Goal: Task Accomplishment & Management: Use online tool/utility

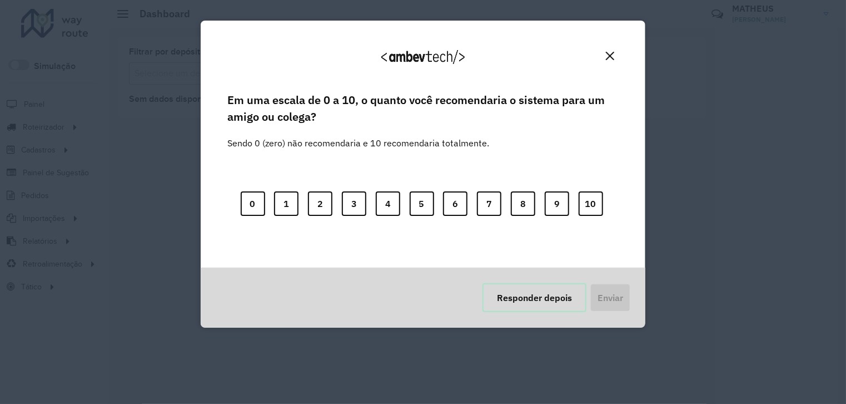
click at [531, 297] on button "Responder depois" at bounding box center [535, 297] width 104 height 29
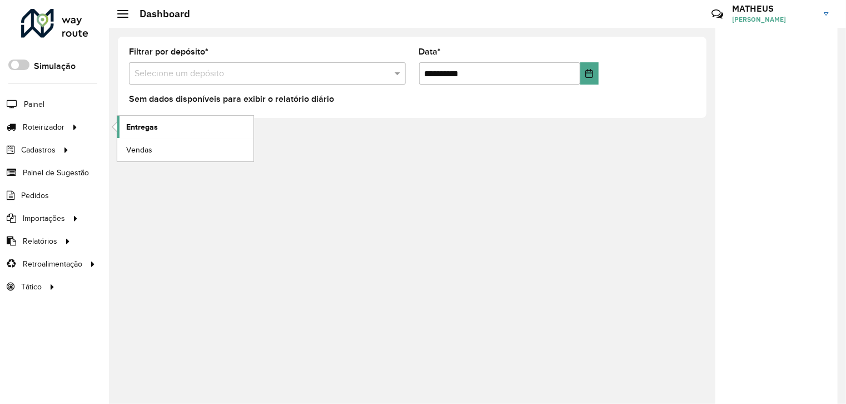
click at [153, 127] on span "Entregas" at bounding box center [142, 127] width 32 height 12
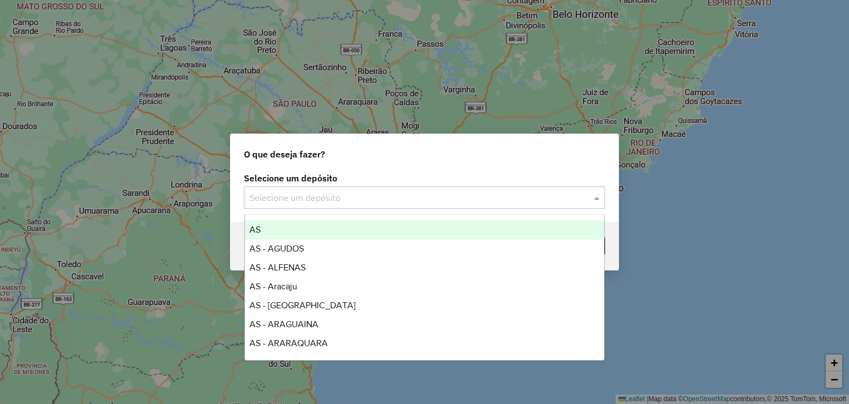
click at [449, 192] on input "text" at bounding box center [414, 197] width 328 height 13
type input "****"
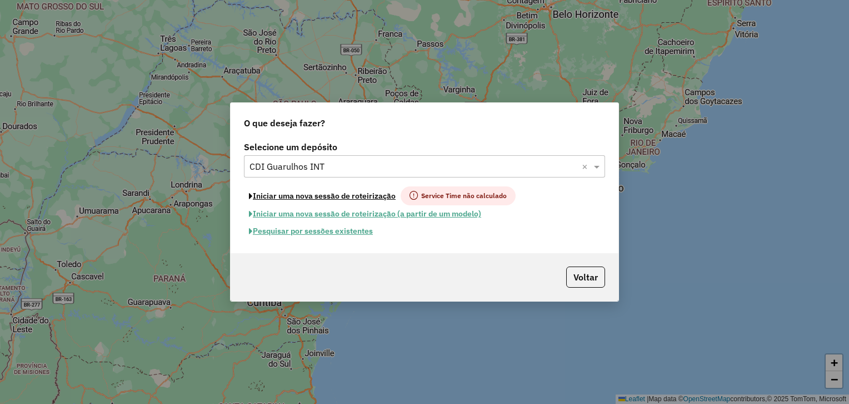
click at [244, 186] on button "Iniciar uma nova sessão de roteirização" at bounding box center [322, 195] width 157 height 19
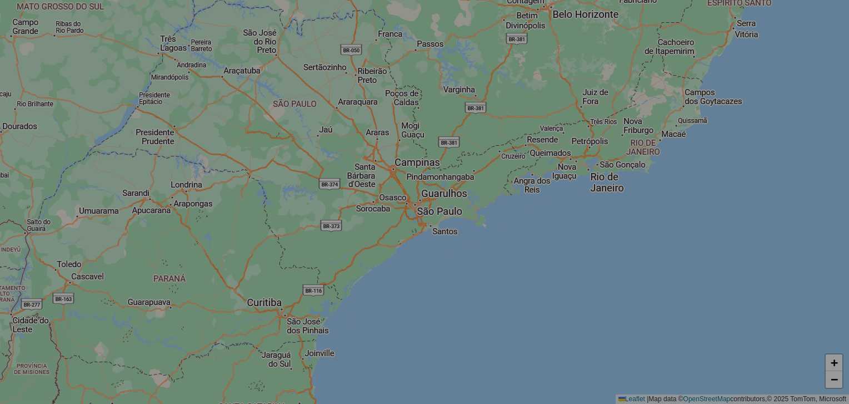
select select "*"
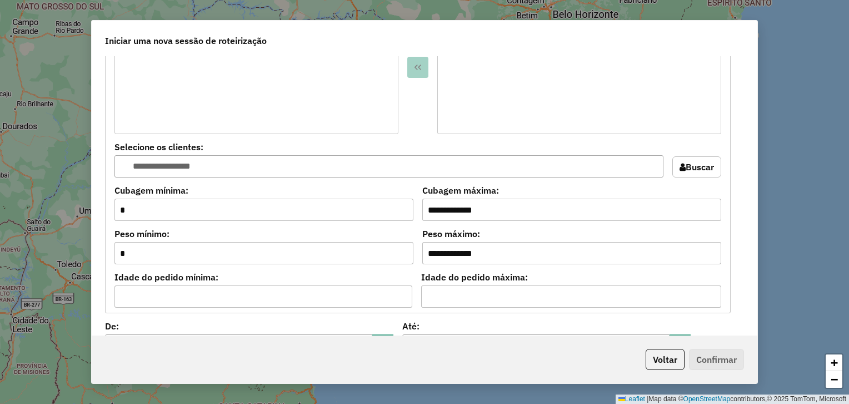
scroll to position [1096, 0]
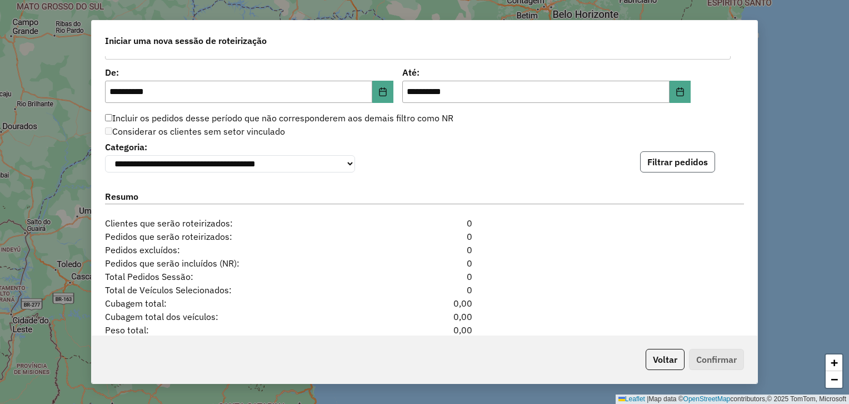
click at [668, 167] on button "Filtrar pedidos" at bounding box center [677, 161] width 75 height 21
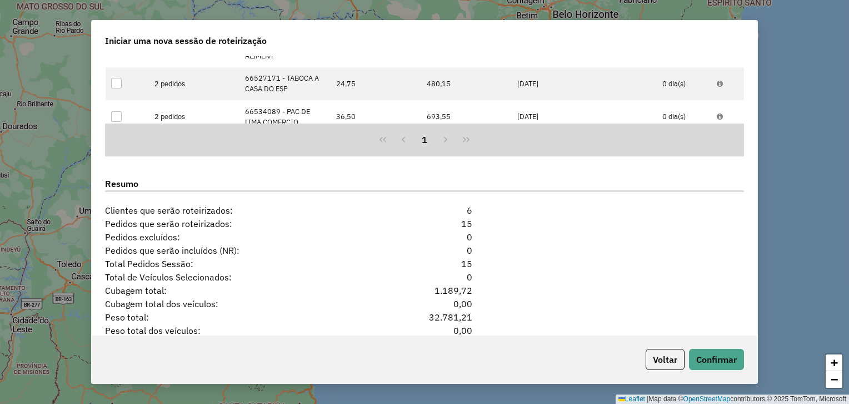
scroll to position [1369, 0]
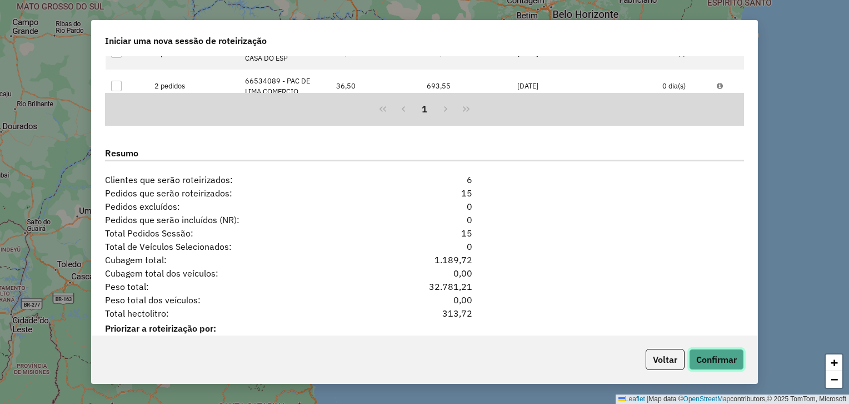
click at [721, 351] on button "Confirmar" at bounding box center [716, 359] width 55 height 21
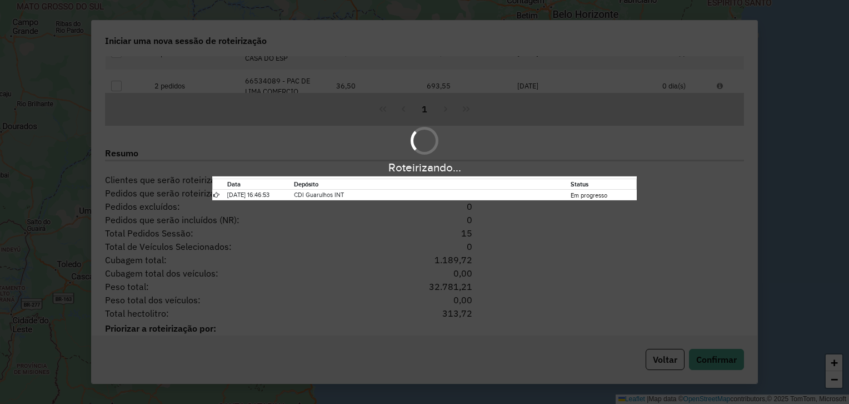
click at [437, 356] on div "Roteirizando... Data Depósito Status 03/10/2025 16:46:53 CDI Guarulhos INT Em p…" at bounding box center [424, 202] width 849 height 404
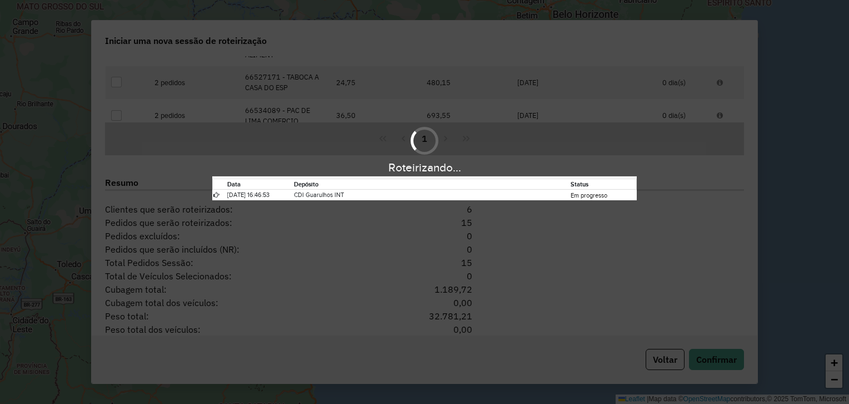
scroll to position [1340, 0]
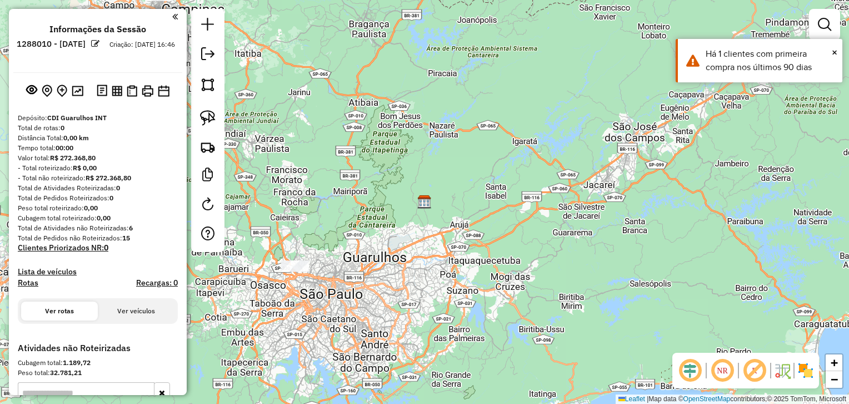
click at [323, 140] on div "Janela de atendimento Grade de atendimento Capacidade Transportadoras Veículos …" at bounding box center [424, 202] width 849 height 404
click at [210, 145] on img at bounding box center [208, 147] width 16 height 16
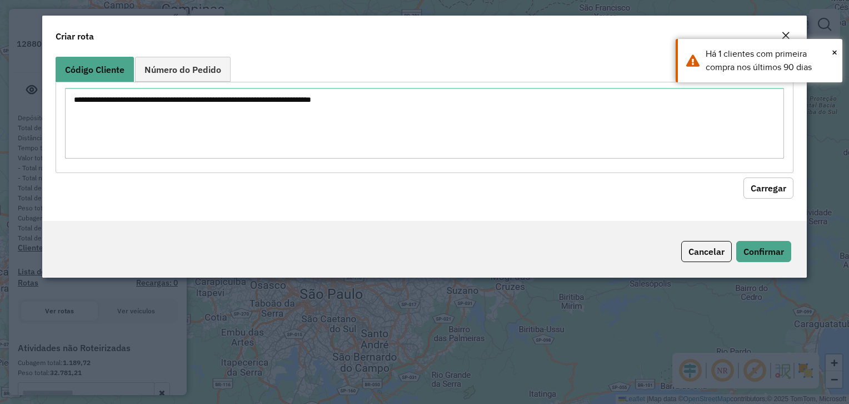
click at [198, 73] on span "Número do Pedido" at bounding box center [183, 69] width 77 height 9
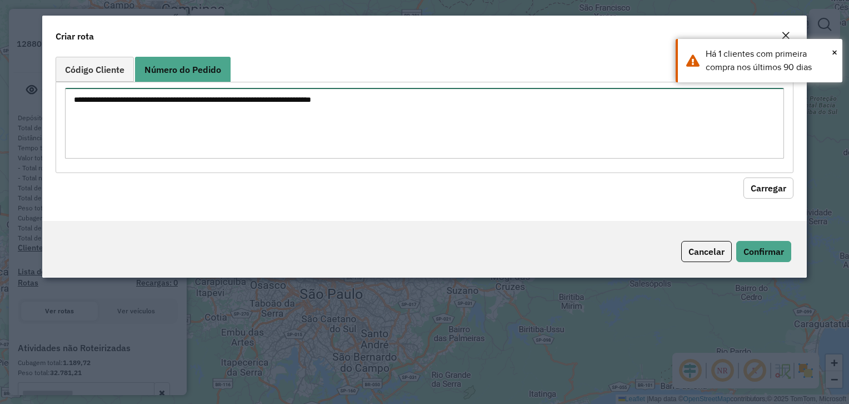
click at [213, 155] on textarea at bounding box center [424, 123] width 719 height 71
paste textarea "*****"
type textarea "*****"
click at [744, 177] on button "Carregar" at bounding box center [769, 187] width 50 height 21
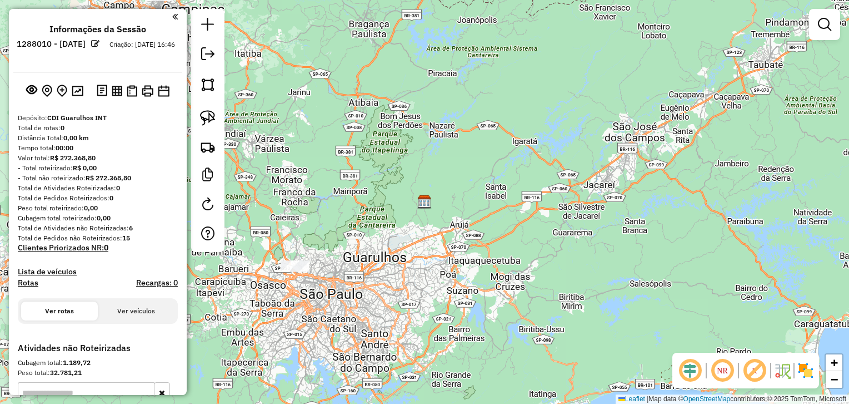
click at [491, 136] on div "Janela de atendimento Grade de atendimento Capacidade Transportadoras Veículos …" at bounding box center [424, 202] width 849 height 404
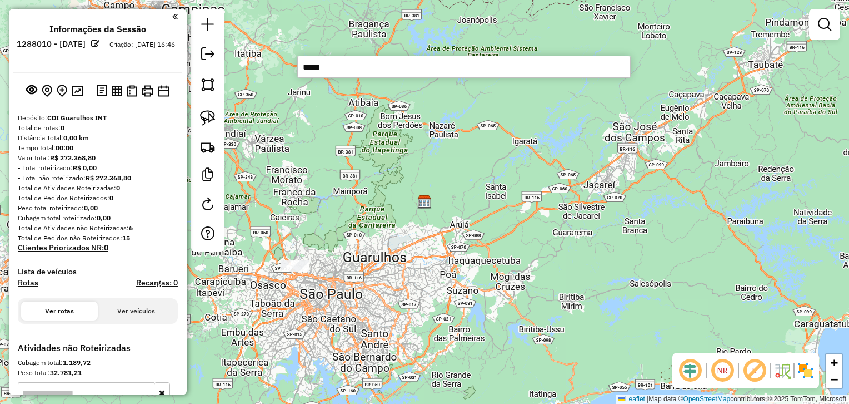
type input "*****"
click at [386, 156] on div "Janela de atendimento Grade de atendimento Capacidade Transportadoras Veículos …" at bounding box center [424, 202] width 849 height 404
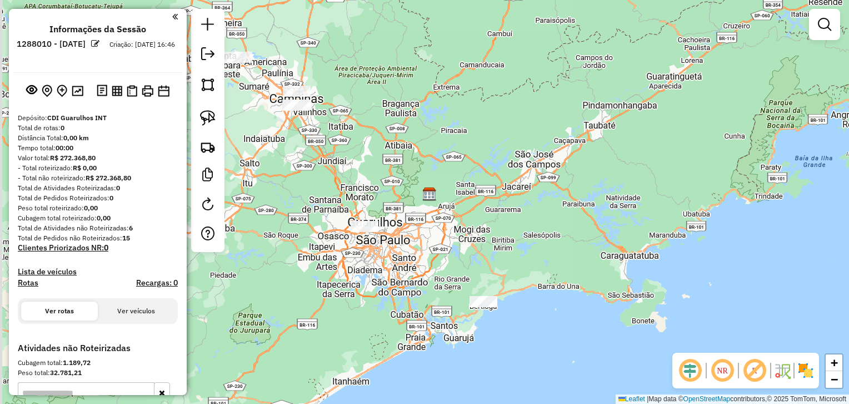
drag, startPoint x: 386, startPoint y: 156, endPoint x: 478, endPoint y: 207, distance: 105.3
click at [478, 207] on div "Janela de atendimento Grade de atendimento Capacidade Transportadoras Veículos …" at bounding box center [424, 202] width 849 height 404
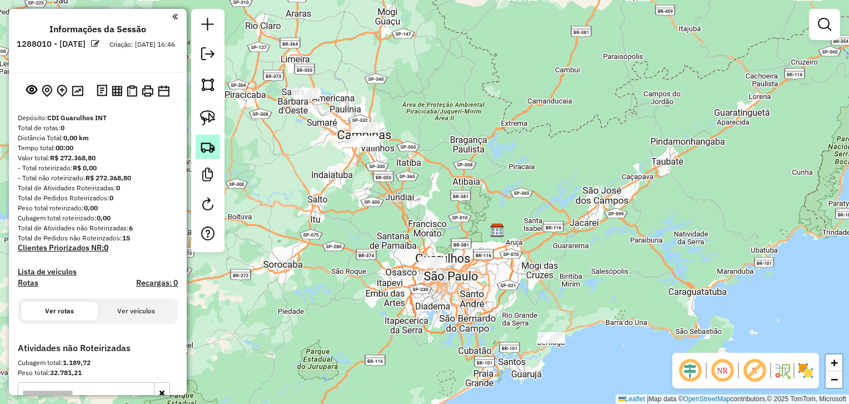
click at [200, 158] on link at bounding box center [208, 147] width 24 height 24
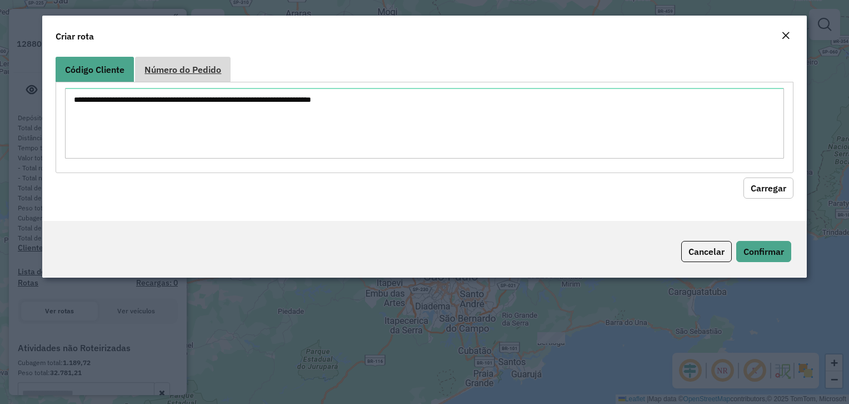
click at [191, 76] on link "Número do Pedido" at bounding box center [183, 69] width 96 height 25
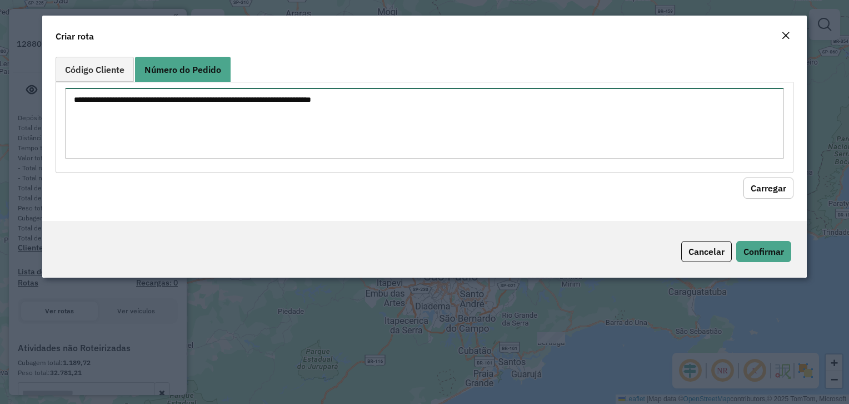
click at [180, 141] on textarea at bounding box center [424, 123] width 719 height 71
paste textarea "****** ******"
type textarea "****** ******"
click at [744, 177] on button "Carregar" at bounding box center [769, 187] width 50 height 21
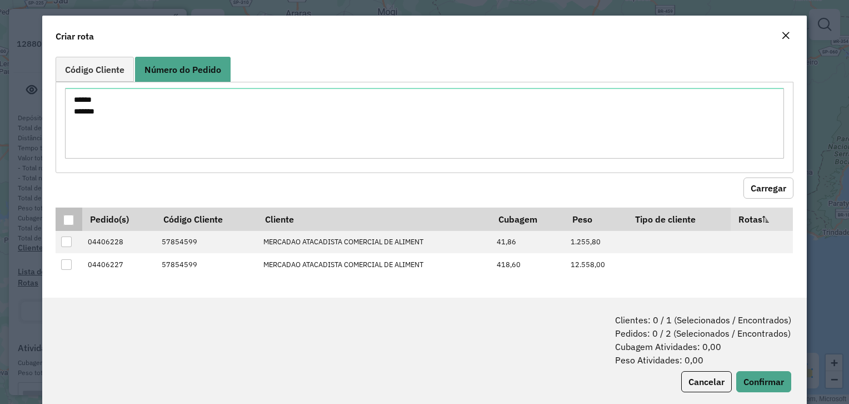
click at [62, 217] on th at bounding box center [69, 218] width 26 height 23
click at [66, 217] on div at bounding box center [68, 220] width 11 height 11
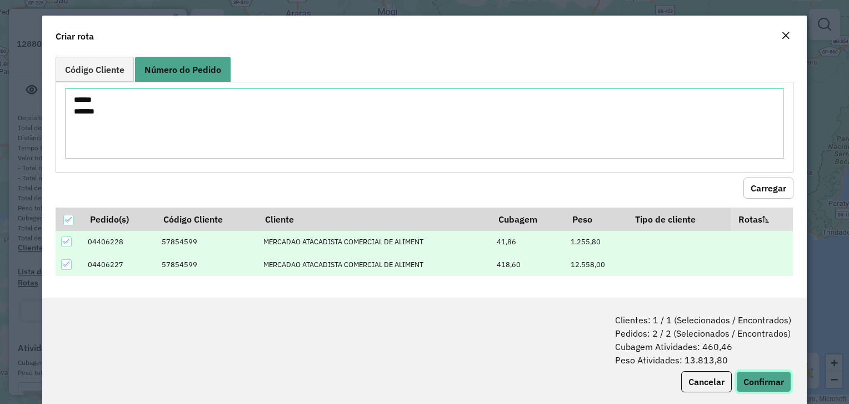
click at [769, 379] on button "Confirmar" at bounding box center [764, 381] width 55 height 21
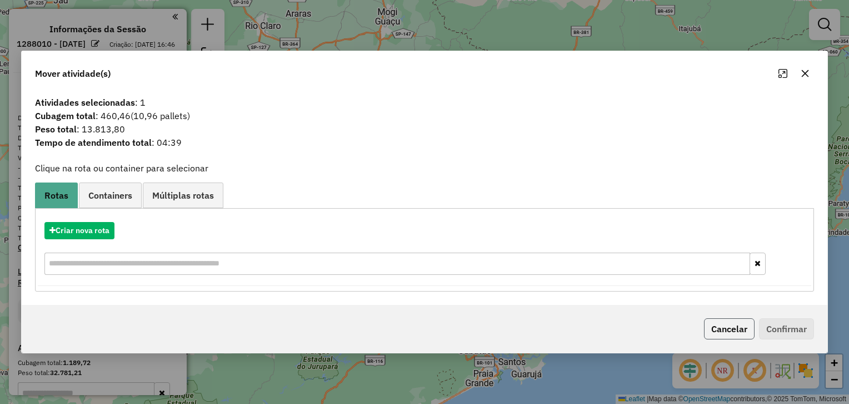
click at [727, 325] on button "Cancelar" at bounding box center [729, 328] width 51 height 21
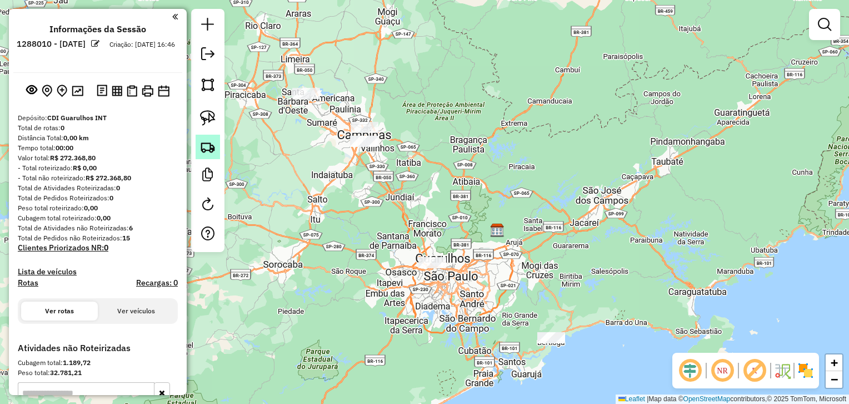
click at [208, 148] on img at bounding box center [208, 147] width 16 height 16
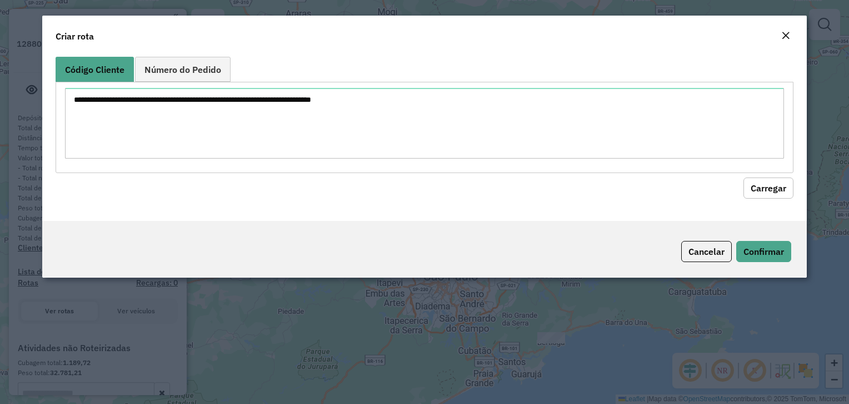
drag, startPoint x: 202, startPoint y: 65, endPoint x: 206, endPoint y: 135, distance: 70.1
click at [202, 72] on span "Número do Pedido" at bounding box center [183, 69] width 77 height 9
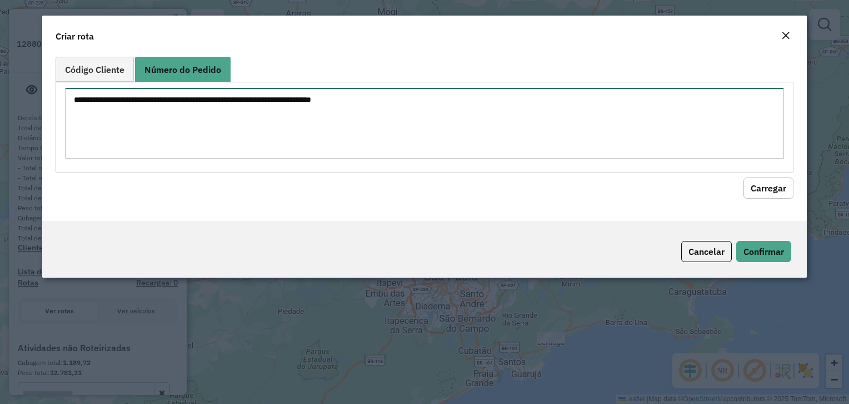
click at [207, 135] on textarea at bounding box center [424, 123] width 719 height 71
paste textarea "******"
type textarea "******"
click at [744, 177] on button "Carregar" at bounding box center [769, 187] width 50 height 21
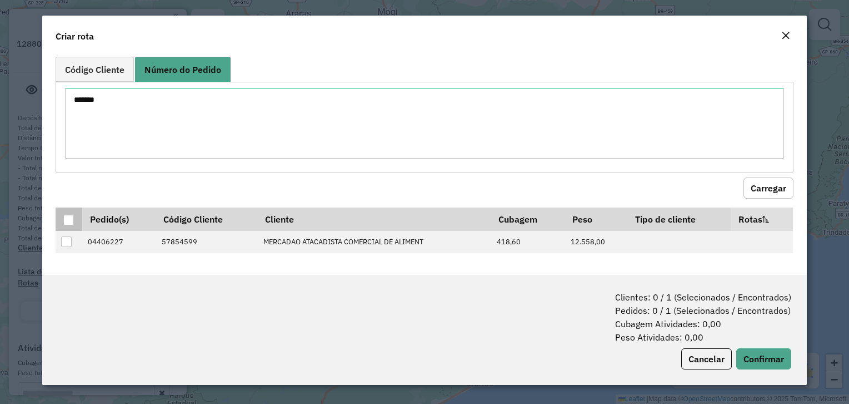
click at [69, 222] on div at bounding box center [68, 220] width 11 height 11
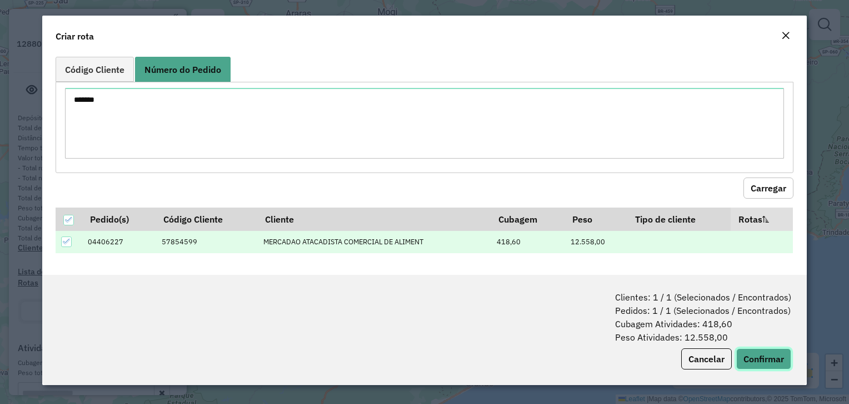
click at [756, 358] on button "Confirmar" at bounding box center [764, 358] width 55 height 21
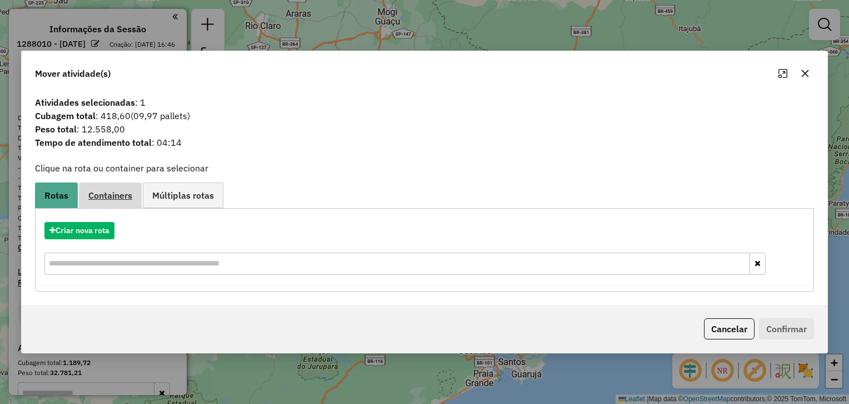
click at [122, 196] on span "Containers" at bounding box center [110, 195] width 44 height 9
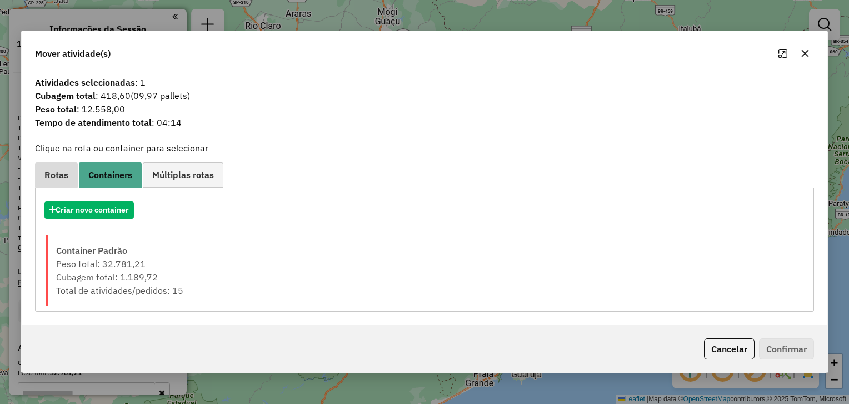
click at [40, 171] on link "Rotas" at bounding box center [56, 174] width 43 height 25
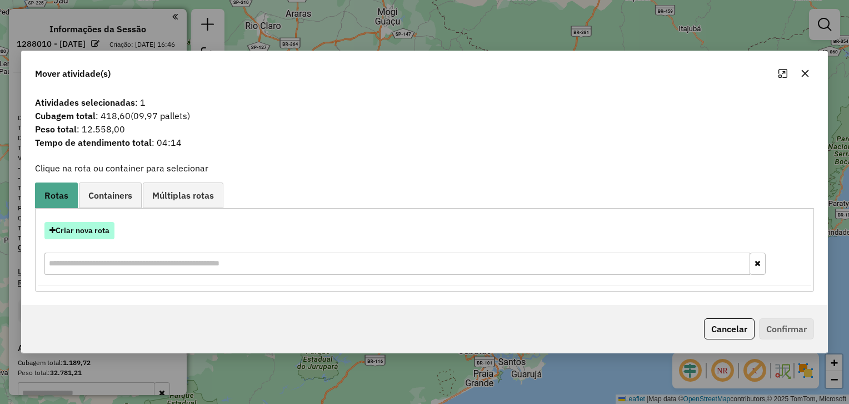
click at [75, 233] on button "Criar nova rota" at bounding box center [79, 230] width 70 height 17
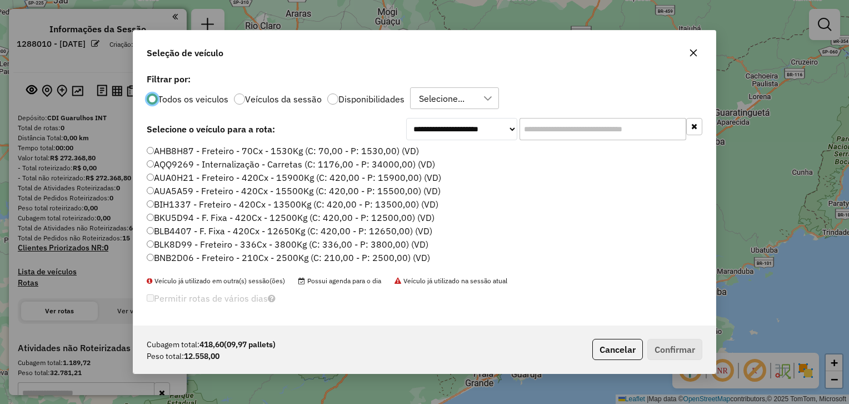
scroll to position [6, 3]
click at [618, 136] on input "text" at bounding box center [603, 129] width 167 height 22
paste input "*******"
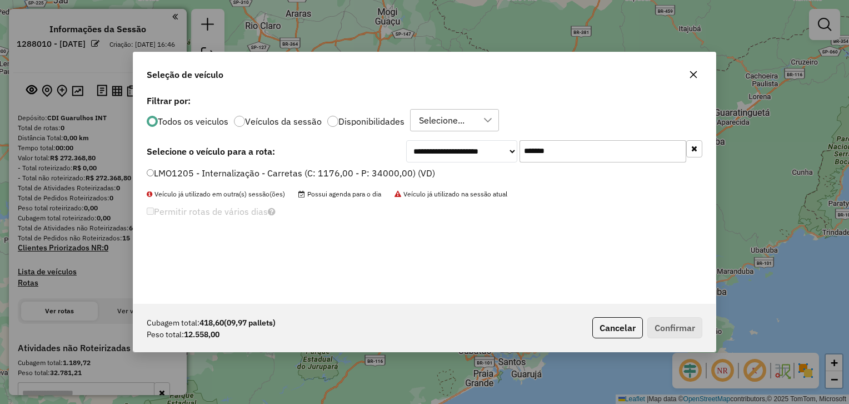
type input "*******"
click at [351, 171] on label "LMO1205 - Internalização - Carretas (C: 1176,00 - P: 34000,00) (VD)" at bounding box center [291, 172] width 289 height 13
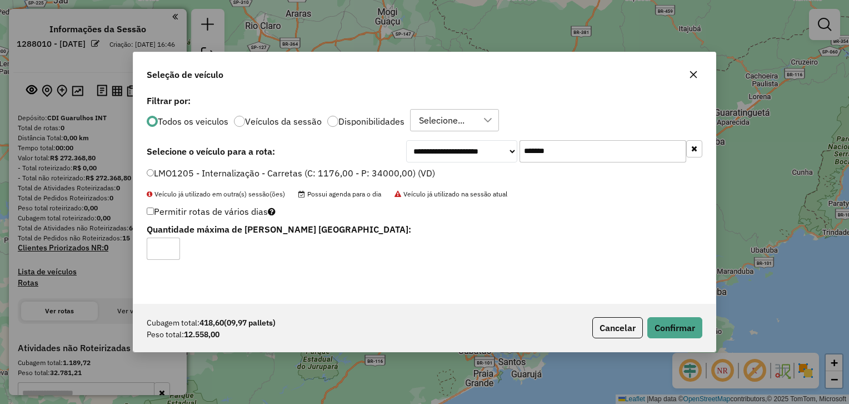
click at [666, 339] on div "Cubagem total: 418,60 (09,97 pallets) Peso total: 12.558,00 Cancelar Confirmar" at bounding box center [424, 328] width 583 height 48
click at [670, 326] on button "Confirmar" at bounding box center [675, 327] width 55 height 21
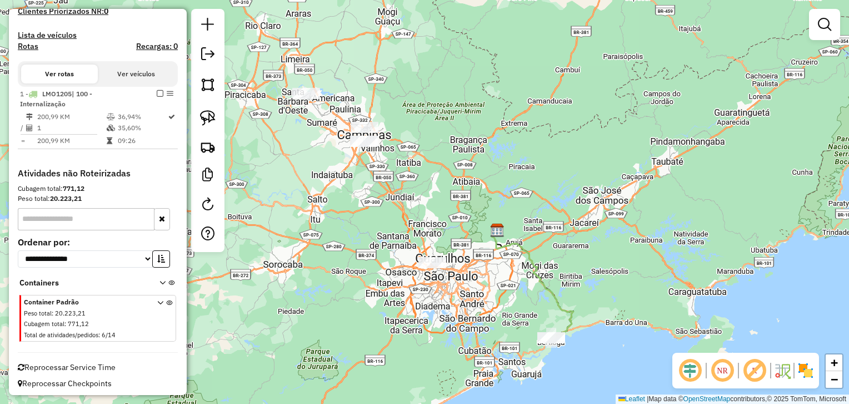
scroll to position [322, 0]
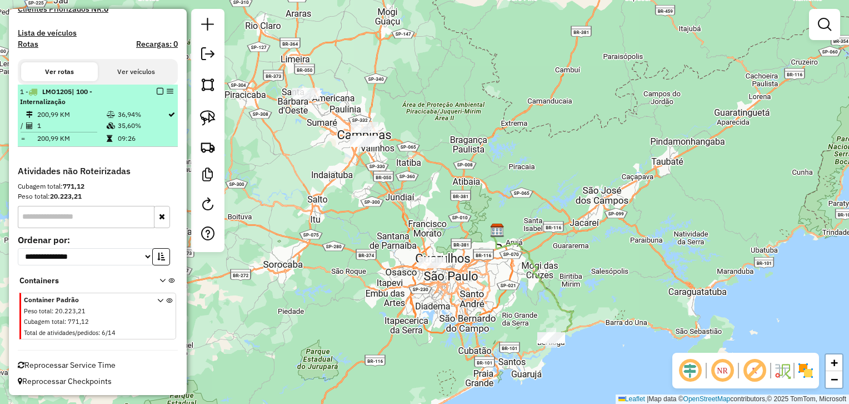
click at [147, 110] on td "36,94%" at bounding box center [142, 114] width 50 height 11
select select "**********"
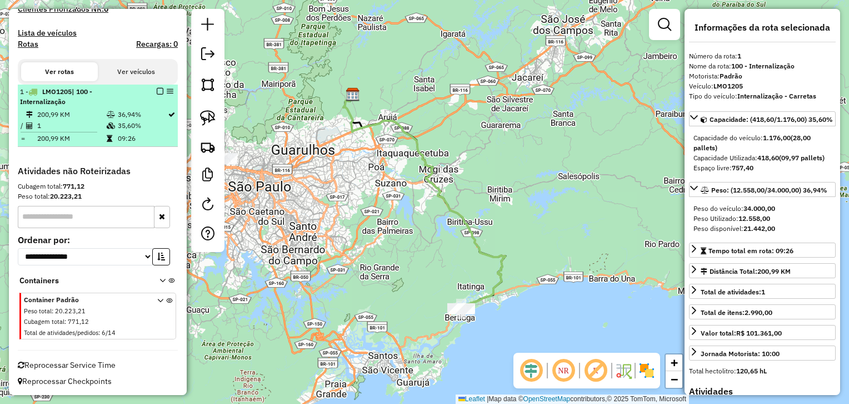
click at [157, 91] on em at bounding box center [160, 91] width 7 height 7
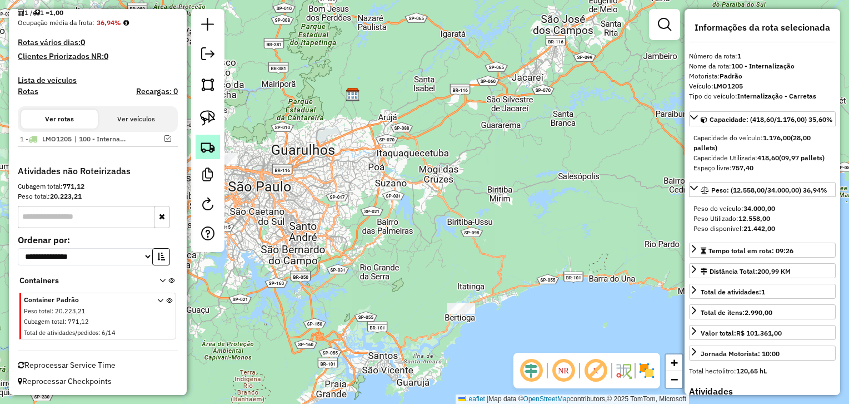
click at [207, 152] on img at bounding box center [208, 147] width 16 height 16
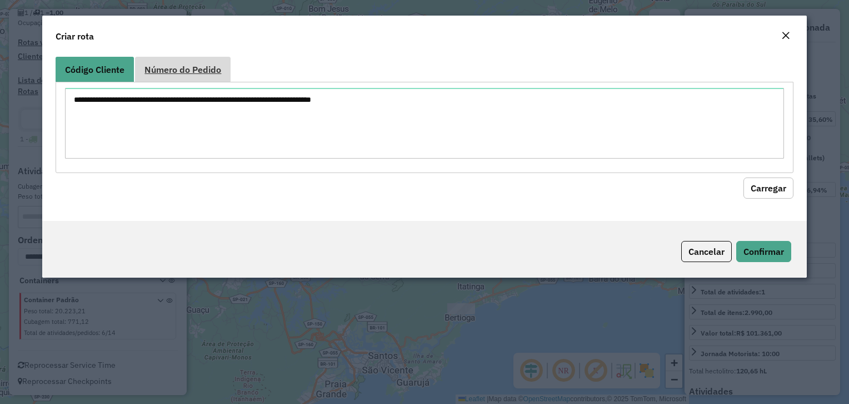
click at [191, 77] on link "Número do Pedido" at bounding box center [183, 69] width 96 height 25
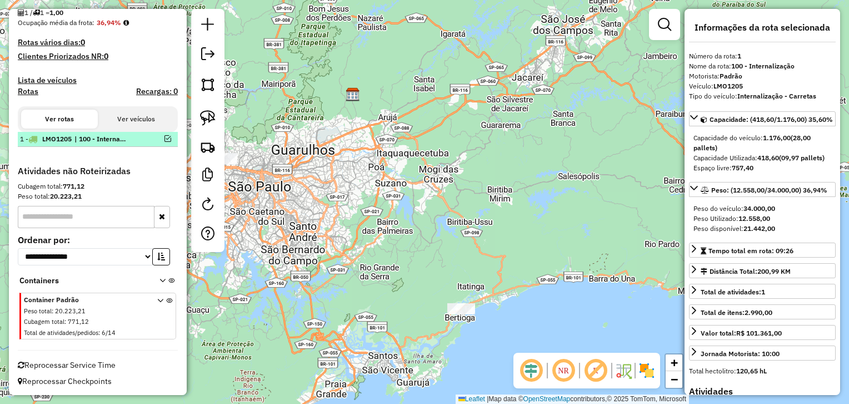
click at [165, 139] on em at bounding box center [168, 138] width 7 height 7
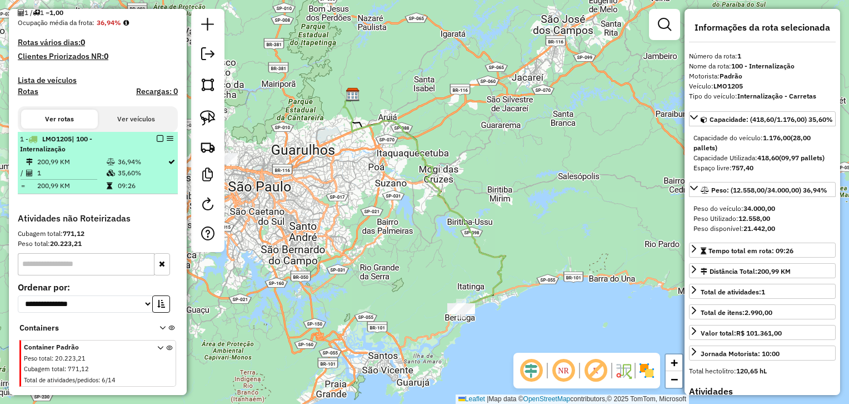
scroll to position [322, 0]
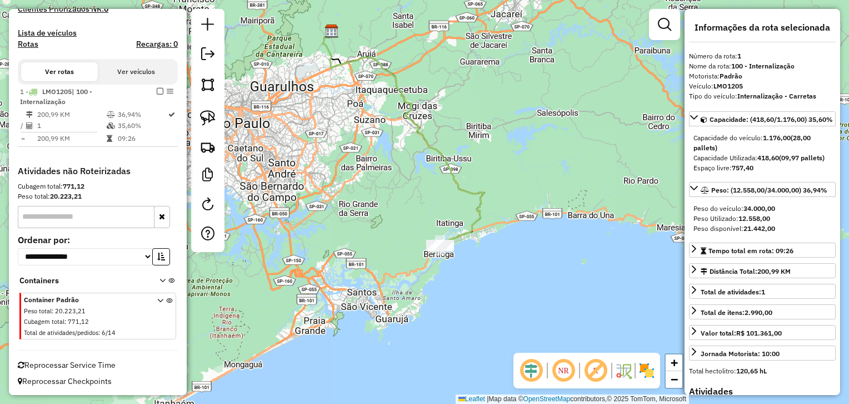
drag, startPoint x: 333, startPoint y: 138, endPoint x: 295, endPoint y: 52, distance: 94.1
click at [295, 52] on div "Janela de atendimento Grade de atendimento Capacidade Transportadoras Veículos …" at bounding box center [424, 202] width 849 height 404
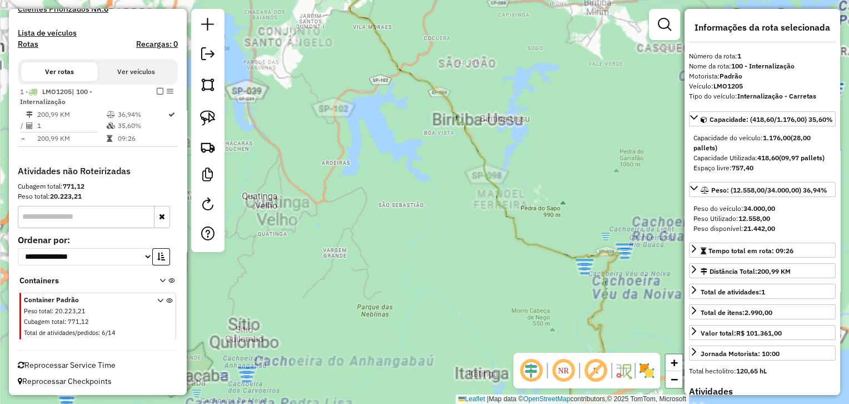
drag, startPoint x: 392, startPoint y: 0, endPoint x: 431, endPoint y: 142, distance: 147.7
click at [391, 0] on html "Aguarde... Pop-up bloqueado! Seu navegador bloqueou automáticamente a abertura …" at bounding box center [424, 202] width 849 height 404
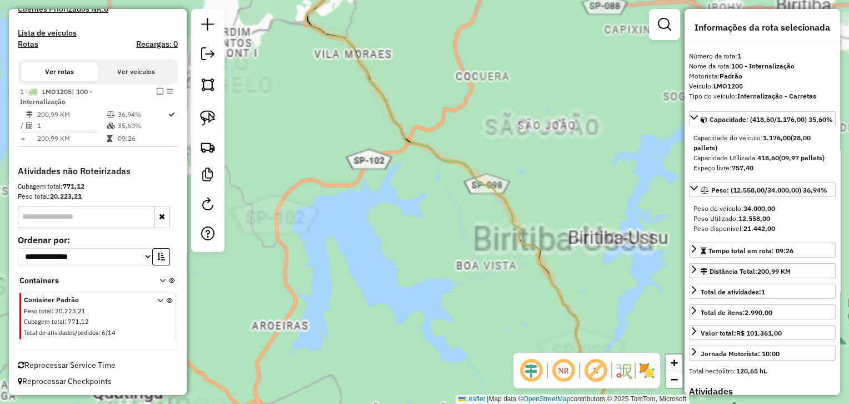
drag, startPoint x: 431, startPoint y: 142, endPoint x: 394, endPoint y: -58, distance: 203.6
click at [394, 0] on html "Aguarde... Pop-up bloqueado! Seu navegador bloqueou automáticamente a abertura …" at bounding box center [424, 202] width 849 height 404
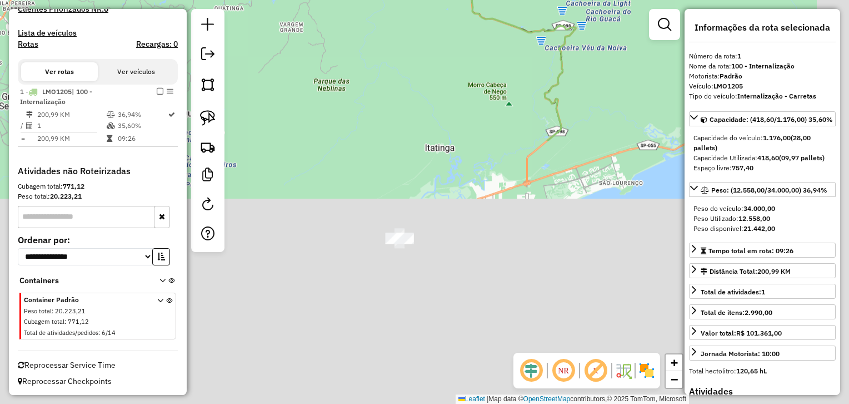
drag, startPoint x: 367, startPoint y: 328, endPoint x: 332, endPoint y: 18, distance: 312.1
click at [332, 18] on div "Janela de atendimento Grade de atendimento Capacidade Transportadoras Veículos …" at bounding box center [424, 202] width 849 height 404
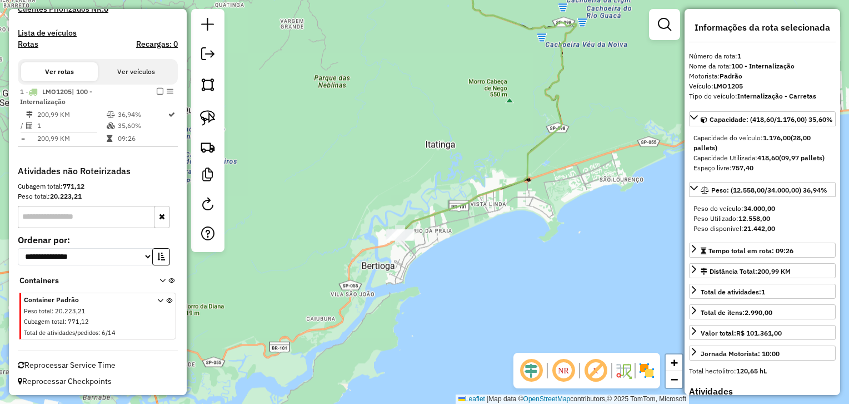
drag, startPoint x: 359, startPoint y: 213, endPoint x: 356, endPoint y: 133, distance: 80.7
click at [356, 133] on div "Janela de atendimento Grade de atendimento Capacidade Transportadoras Veículos …" at bounding box center [424, 202] width 849 height 404
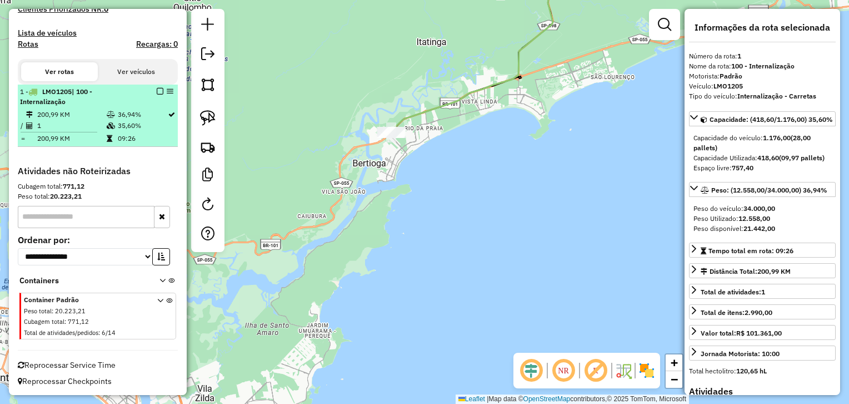
click at [157, 93] on em at bounding box center [160, 91] width 7 height 7
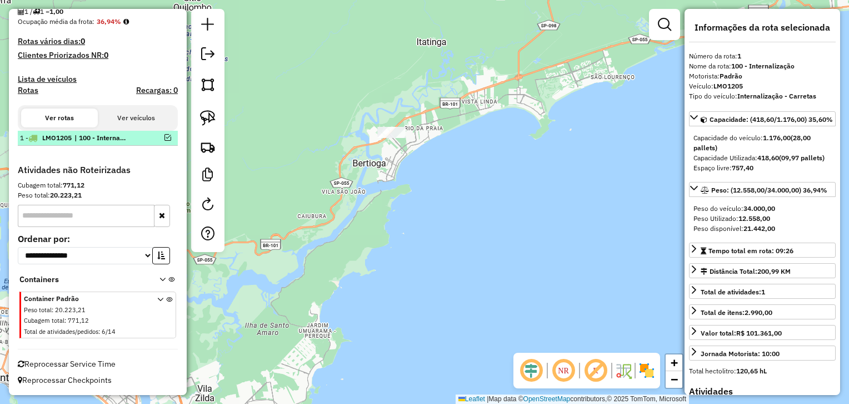
scroll to position [275, 0]
drag, startPoint x: 240, startPoint y: 237, endPoint x: 295, endPoint y: 226, distance: 56.8
click at [240, 237] on div "Janela de atendimento Grade de atendimento Capacidade Transportadoras Veículos …" at bounding box center [424, 202] width 849 height 404
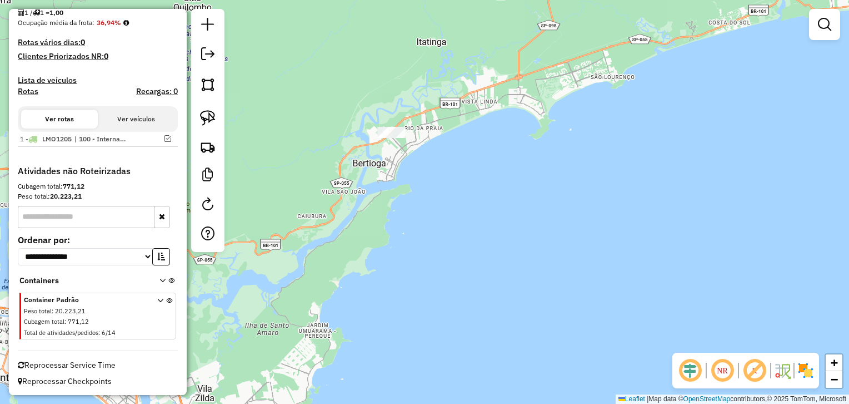
click at [363, 206] on div "Janela de atendimento Grade de atendimento Capacidade Transportadoras Veículos …" at bounding box center [424, 202] width 849 height 404
drag, startPoint x: 380, startPoint y: 110, endPoint x: 461, endPoint y: 96, distance: 81.8
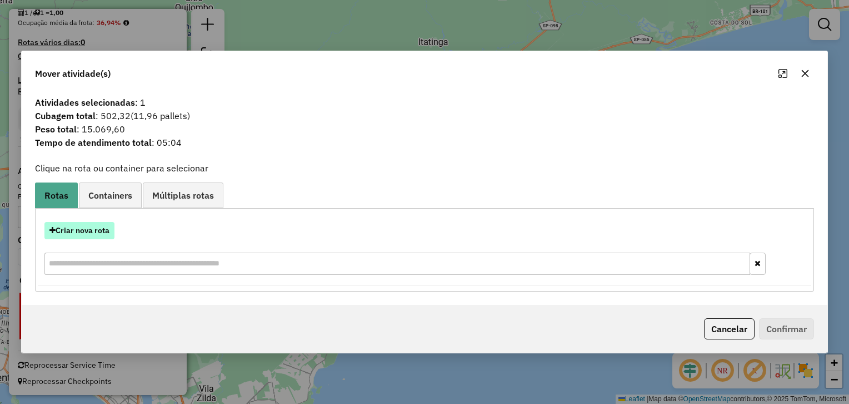
click at [102, 225] on button "Criar nova rota" at bounding box center [79, 230] width 70 height 17
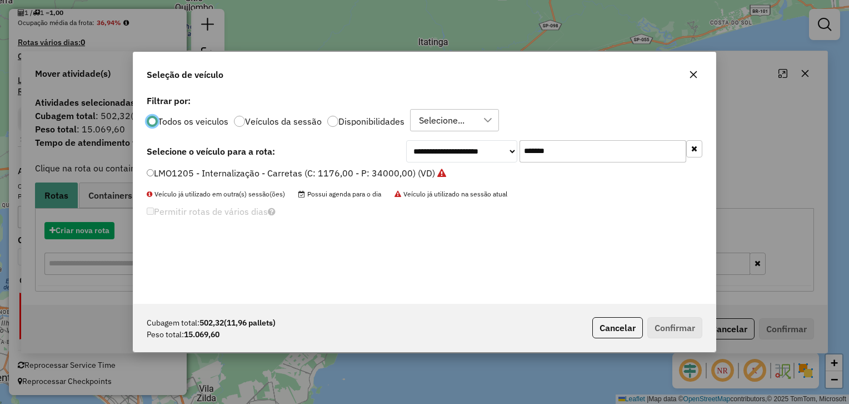
scroll to position [6, 3]
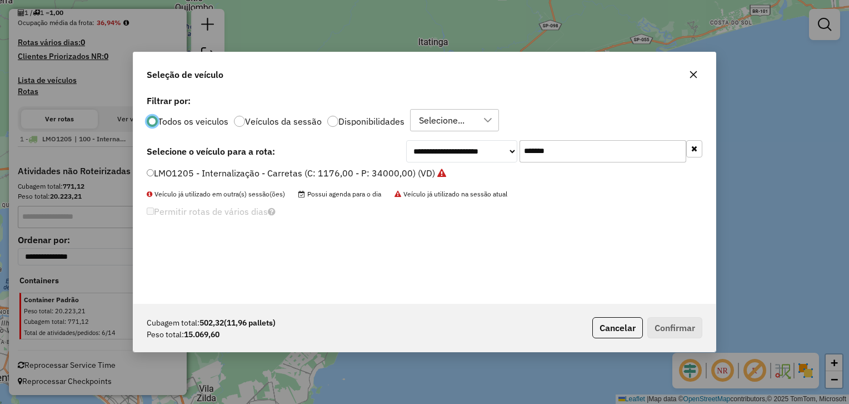
drag, startPoint x: 574, startPoint y: 140, endPoint x: 416, endPoint y: 158, distance: 159.5
click at [424, 158] on div "**********" at bounding box center [554, 151] width 296 height 22
paste input "text"
type input "*******"
click at [325, 174] on label "KZL8420 - Freteiro - 504cxs - 17550kgs (C: 504,00 - P: 17550,00) (VD)" at bounding box center [296, 172] width 299 height 13
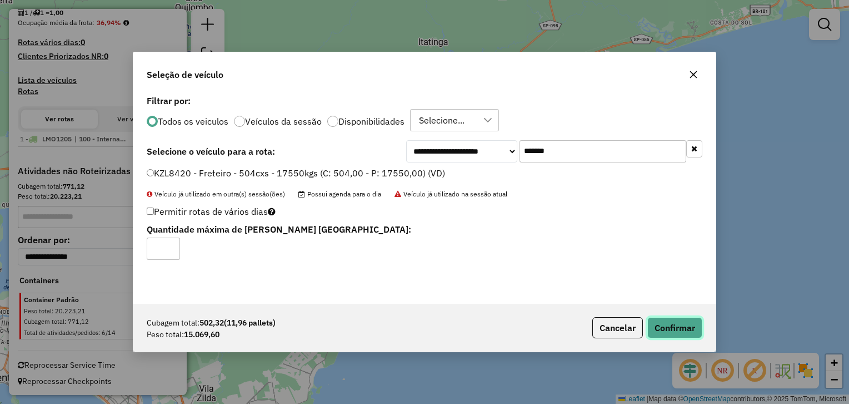
click at [683, 322] on button "Confirmar" at bounding box center [675, 327] width 55 height 21
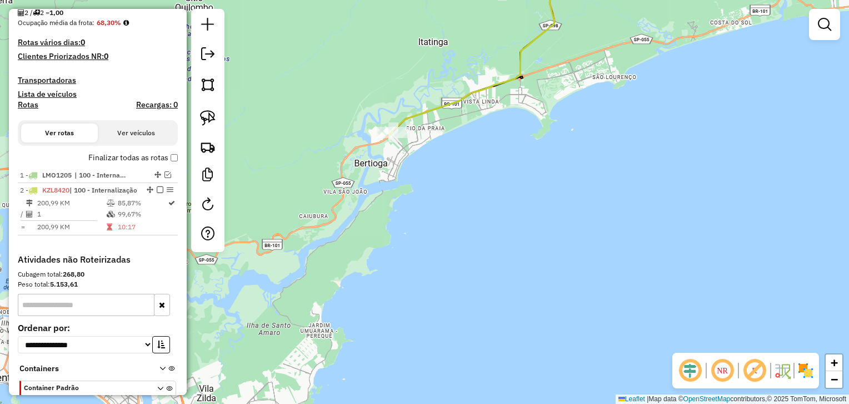
scroll to position [322, 0]
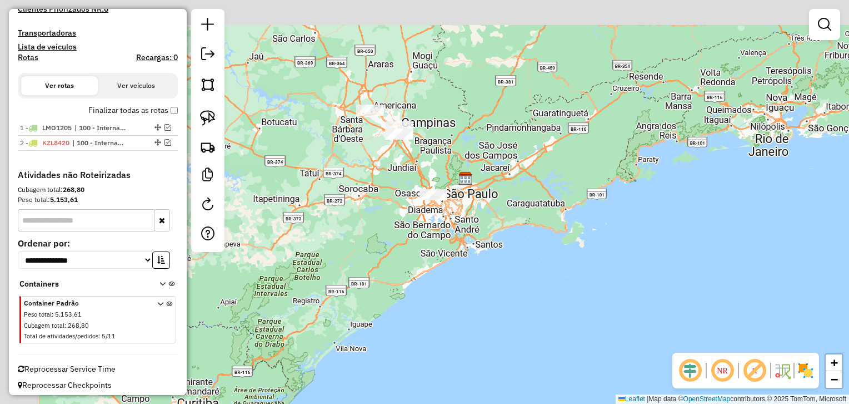
drag, startPoint x: 366, startPoint y: 165, endPoint x: 487, endPoint y: 257, distance: 151.9
click at [487, 257] on div "Janela de atendimento Grade de atendimento Capacidade Transportadoras Veículos …" at bounding box center [424, 202] width 849 height 404
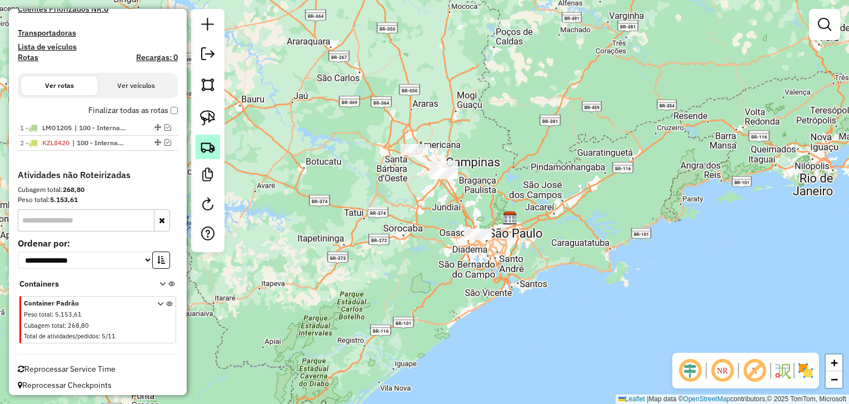
click at [203, 145] on img at bounding box center [208, 147] width 16 height 16
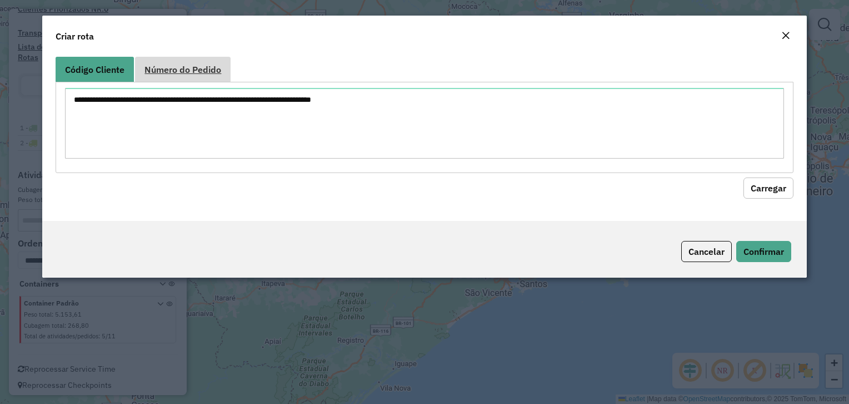
click at [185, 65] on span "Número do Pedido" at bounding box center [183, 69] width 77 height 9
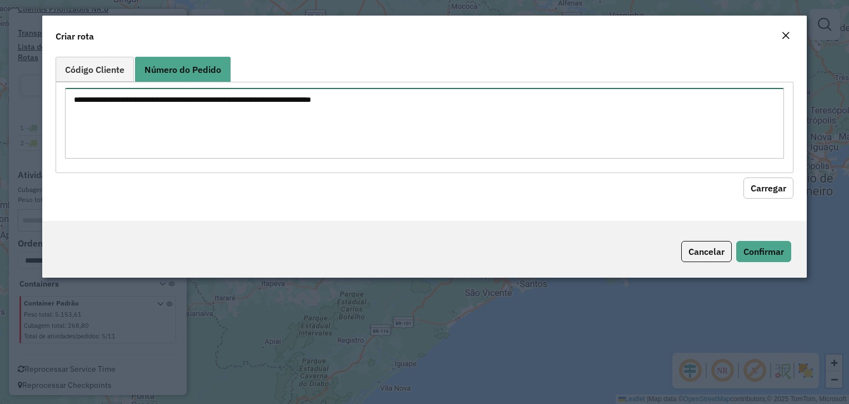
click at [179, 111] on textarea at bounding box center [424, 123] width 719 height 71
paste textarea "****** ****** ****** ****** ****** ****** ****** ****** ******"
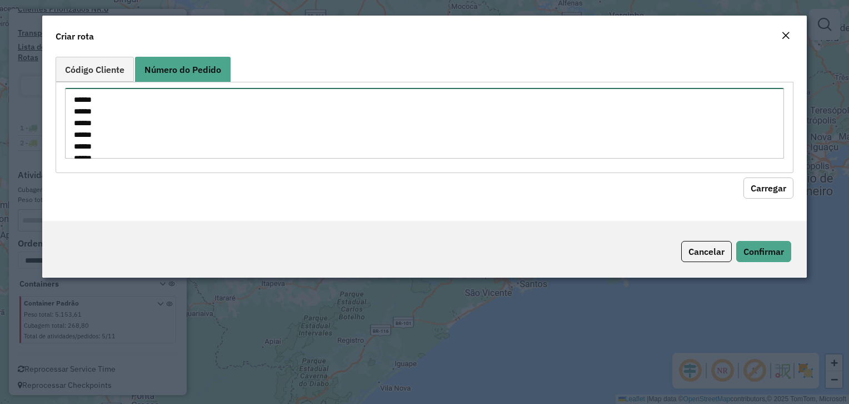
scroll to position [51, 0]
type textarea "****** ****** ****** ****** ****** ****** ****** ****** ******"
click at [744, 177] on button "Carregar" at bounding box center [769, 187] width 50 height 21
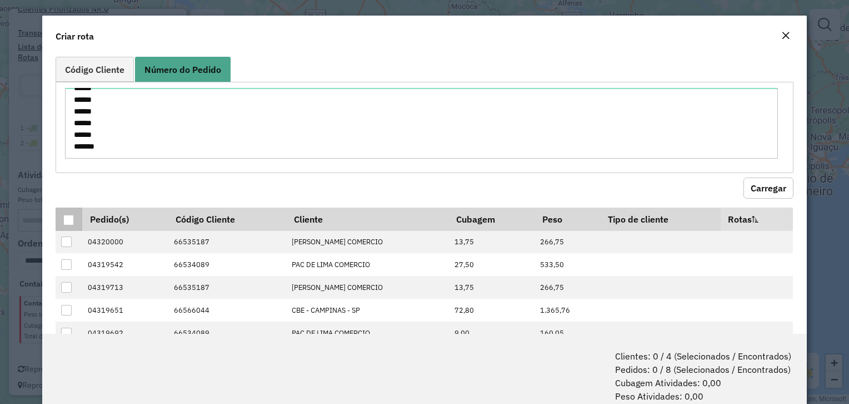
click at [69, 221] on div at bounding box center [68, 220] width 11 height 11
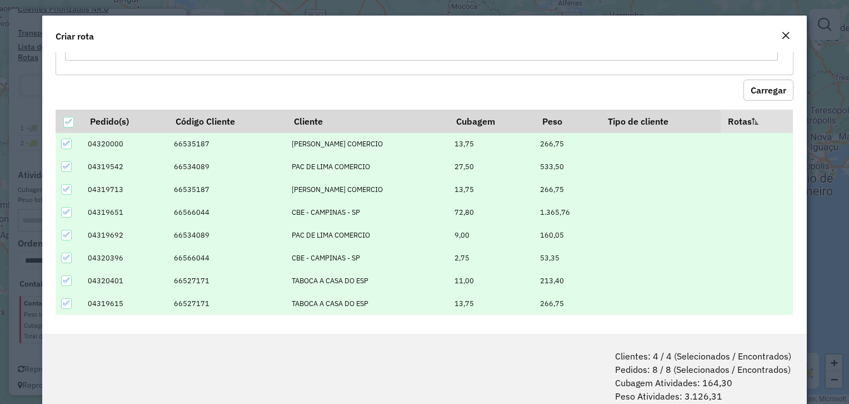
scroll to position [56, 0]
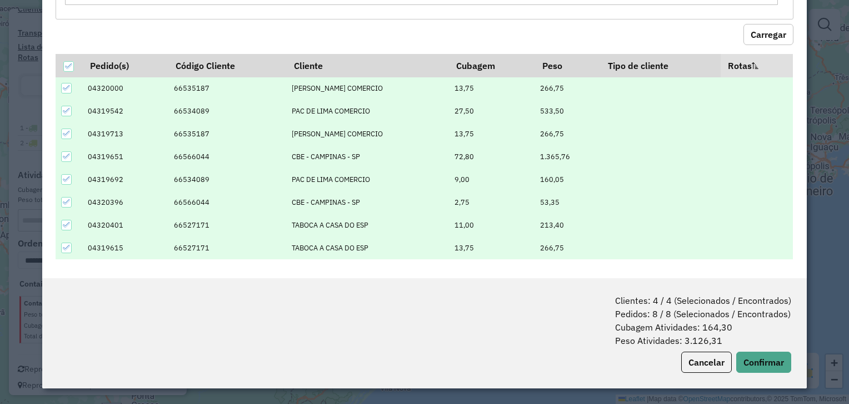
click at [796, 368] on div "Clientes: 4 / 4 (Selecionados / Encontrados) Pedidos: 8 / 8 (Selecionados / Enc…" at bounding box center [424, 333] width 764 height 110
click at [772, 365] on button "Confirmar" at bounding box center [764, 361] width 55 height 21
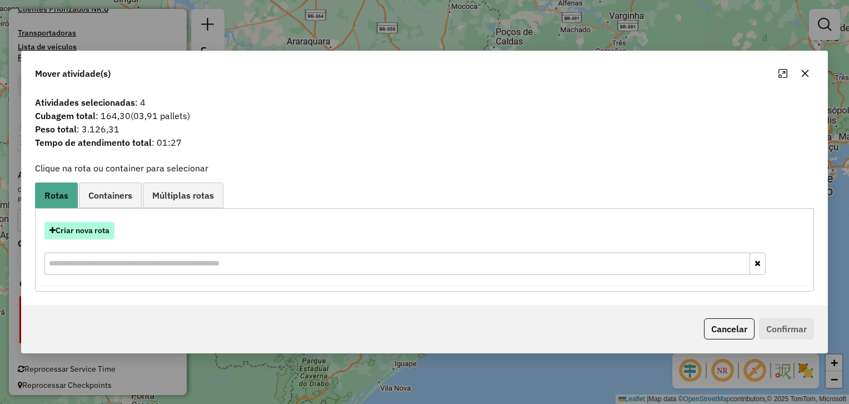
click at [96, 233] on button "Criar nova rota" at bounding box center [79, 230] width 70 height 17
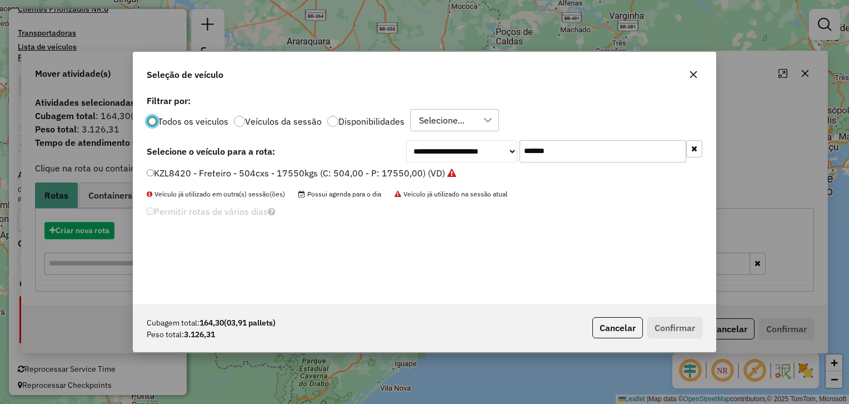
scroll to position [6, 3]
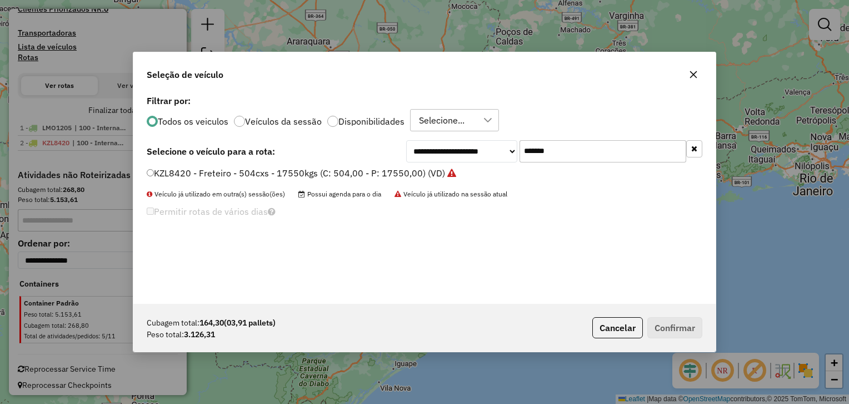
drag, startPoint x: 551, startPoint y: 151, endPoint x: 396, endPoint y: 175, distance: 156.9
click at [398, 175] on div "**********" at bounding box center [424, 197] width 583 height 211
paste input "text"
type input "*******"
drag, startPoint x: 280, startPoint y: 168, endPoint x: 550, endPoint y: 237, distance: 278.7
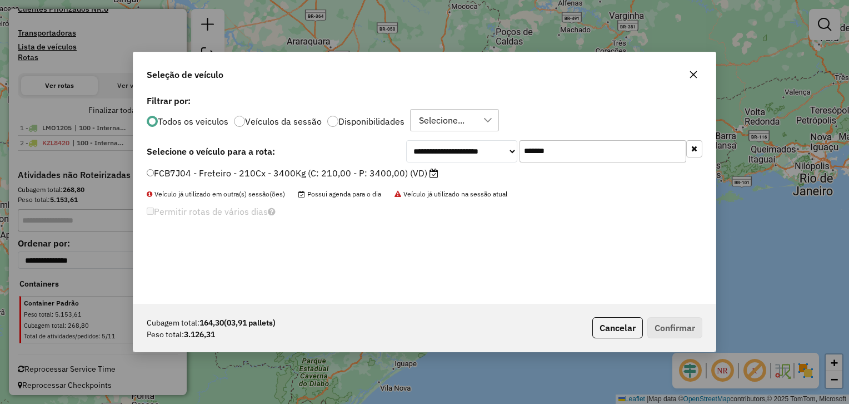
click at [280, 168] on label "FCB7J04 - Freteiro - 210Cx - 3400Kg (C: 210,00 - P: 3400,00) (VD)" at bounding box center [293, 172] width 292 height 13
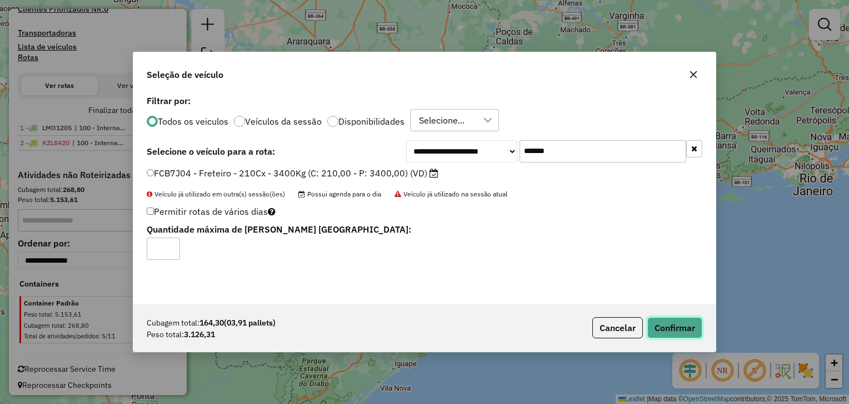
click at [670, 334] on button "Confirmar" at bounding box center [675, 327] width 55 height 21
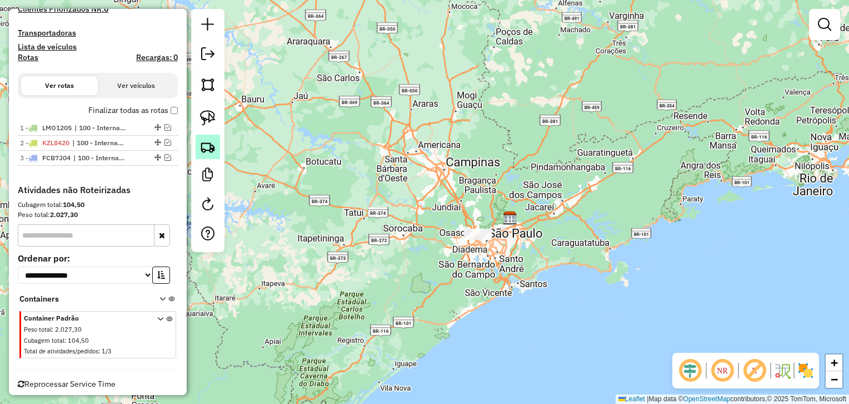
click at [202, 147] on img at bounding box center [208, 147] width 16 height 16
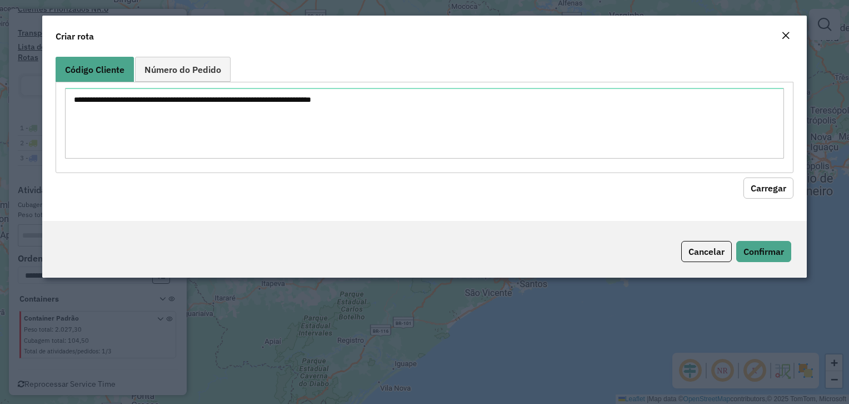
drag, startPoint x: 200, startPoint y: 72, endPoint x: 206, endPoint y: 123, distance: 52.1
click at [201, 73] on span "Número do Pedido" at bounding box center [183, 69] width 77 height 9
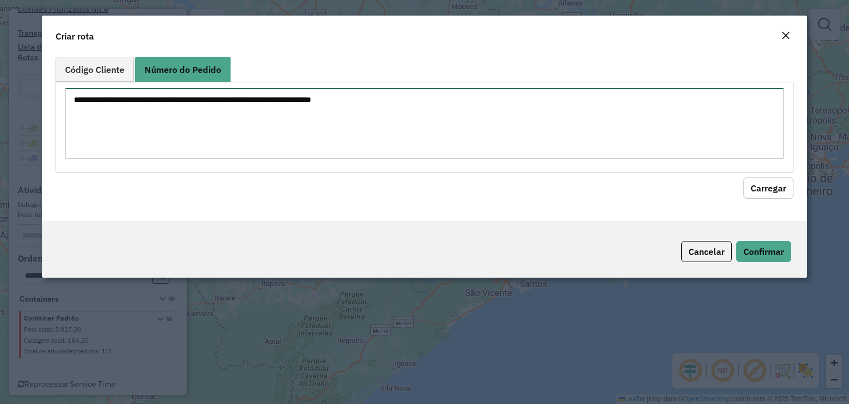
click at [206, 131] on textarea at bounding box center [424, 123] width 719 height 71
paste textarea "****** ****** ******"
type textarea "****** ****** ******"
click at [744, 177] on button "Carregar" at bounding box center [769, 187] width 50 height 21
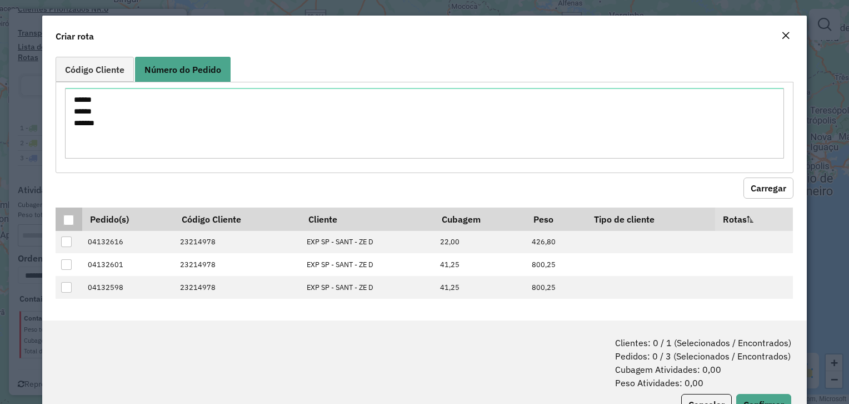
click at [74, 215] on div at bounding box center [68, 220] width 11 height 11
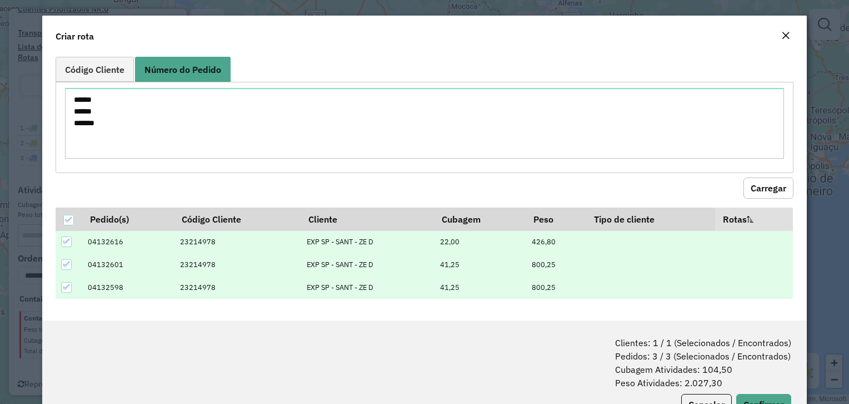
scroll to position [40, 0]
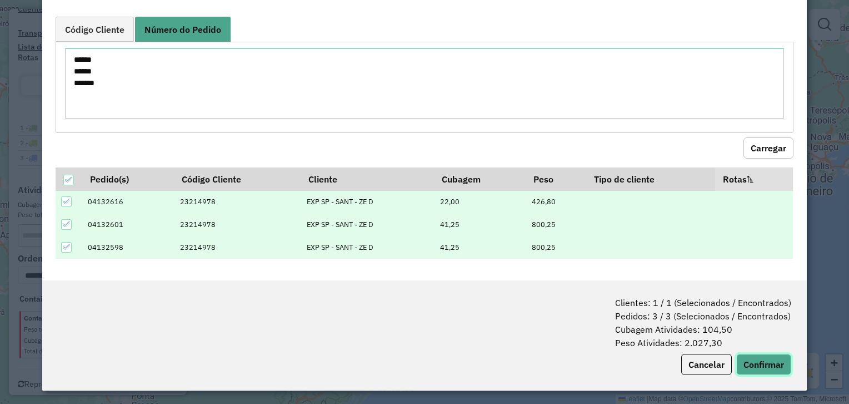
click at [758, 360] on button "Confirmar" at bounding box center [764, 364] width 55 height 21
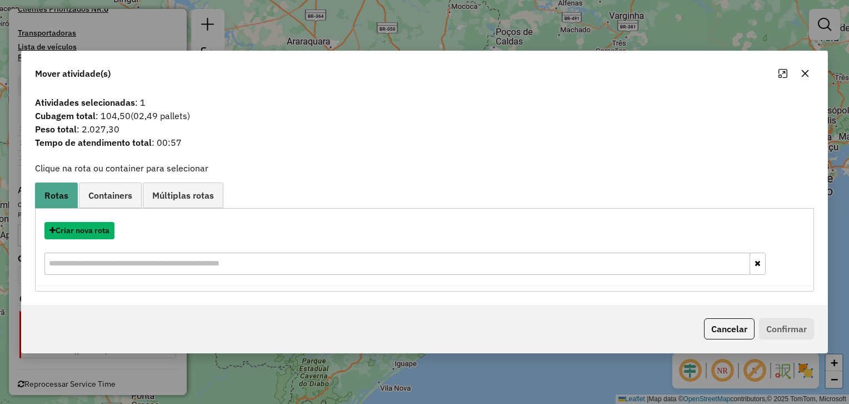
click at [85, 233] on button "Criar nova rota" at bounding box center [79, 230] width 70 height 17
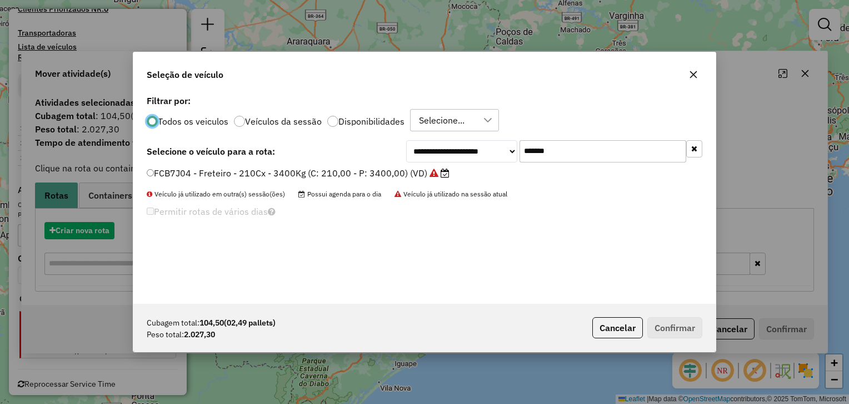
scroll to position [6, 3]
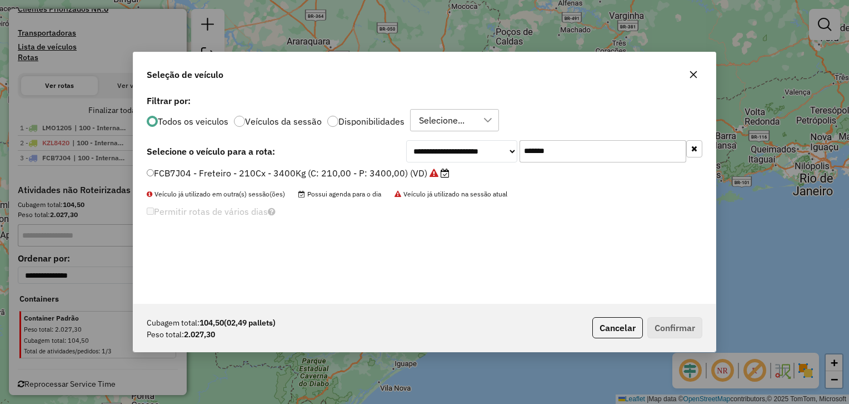
click at [637, 153] on input "*******" at bounding box center [603, 151] width 167 height 22
paste input "text"
type input "*******"
click at [353, 170] on label "DTE7A09 - VUC Internalizacao (C: 210,00 - P: 3000,00) (VD)" at bounding box center [279, 172] width 264 height 13
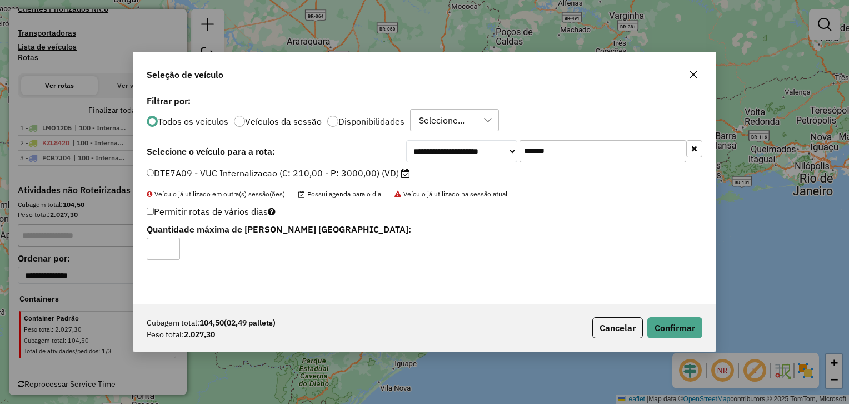
click at [672, 339] on div "Cubagem total: 104,50 (02,49 pallets) Peso total: 2.027,30 Cancelar Confirmar" at bounding box center [424, 328] width 583 height 48
click at [680, 335] on button "Confirmar" at bounding box center [675, 327] width 55 height 21
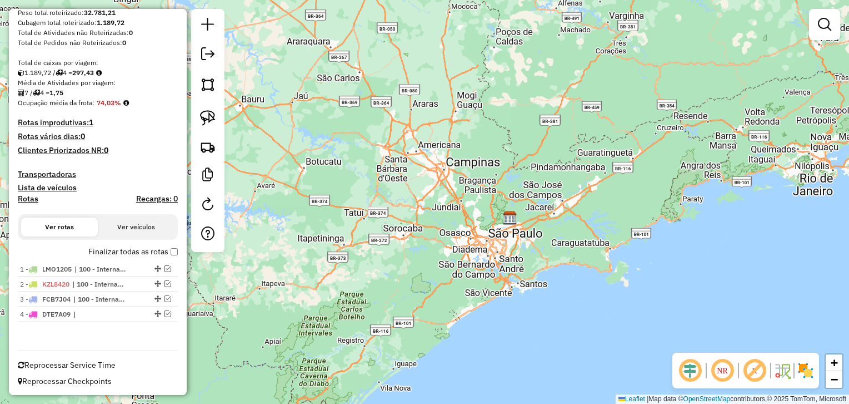
scroll to position [0, 0]
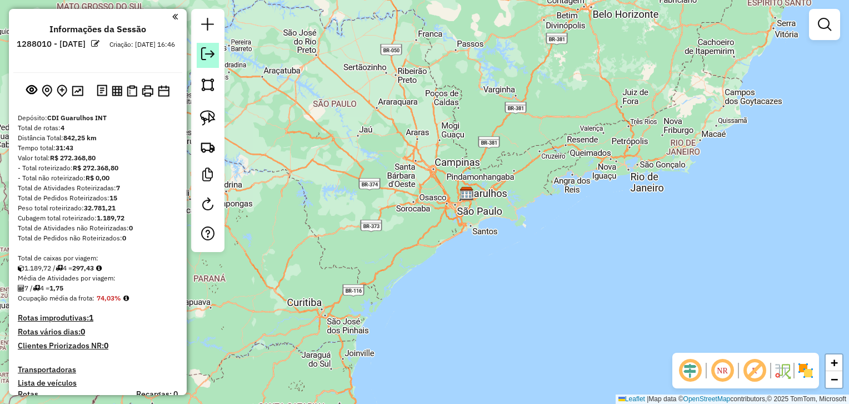
click at [213, 53] on em at bounding box center [207, 53] width 13 height 13
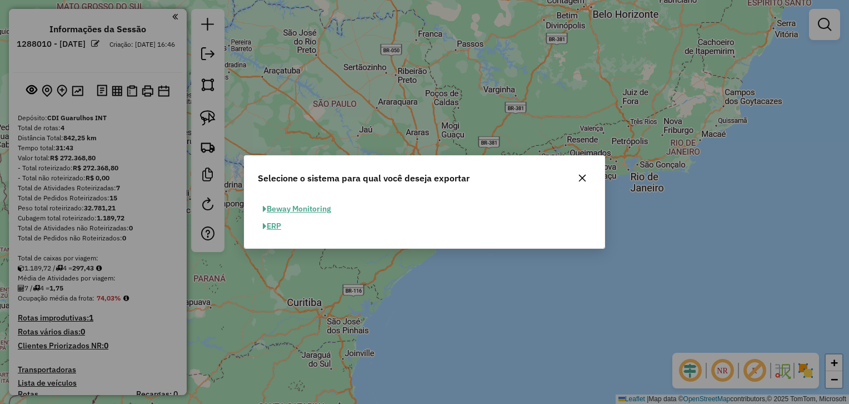
click at [274, 226] on button "ERP" at bounding box center [272, 225] width 28 height 17
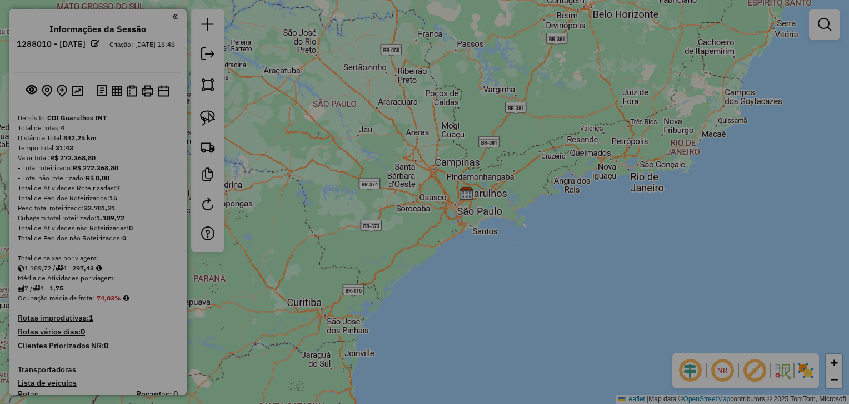
select select "**"
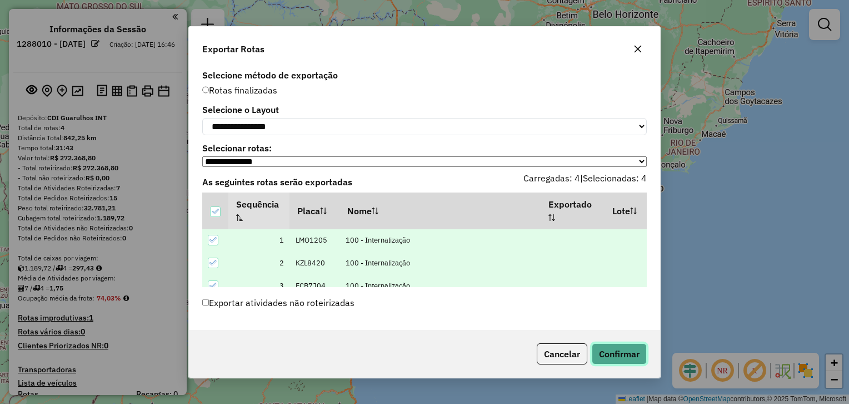
click at [617, 361] on button "Confirmar" at bounding box center [619, 353] width 55 height 21
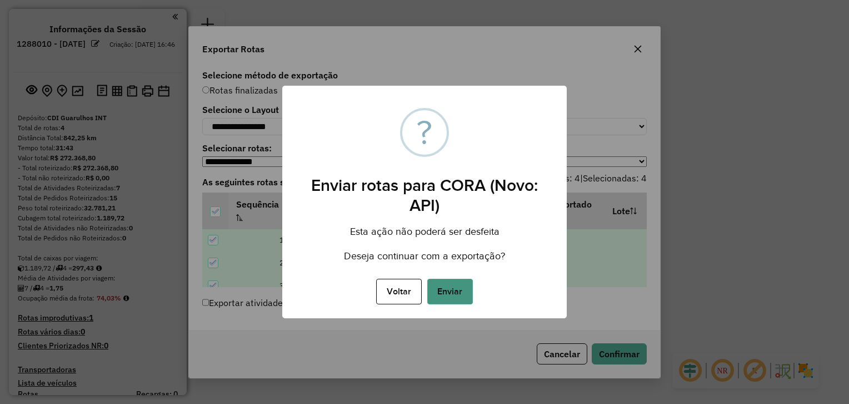
click at [456, 285] on button "Enviar" at bounding box center [451, 292] width 46 height 26
